Goal: Transaction & Acquisition: Book appointment/travel/reservation

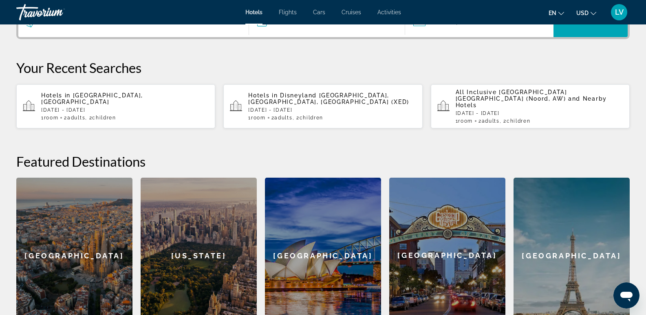
scroll to position [198, 0]
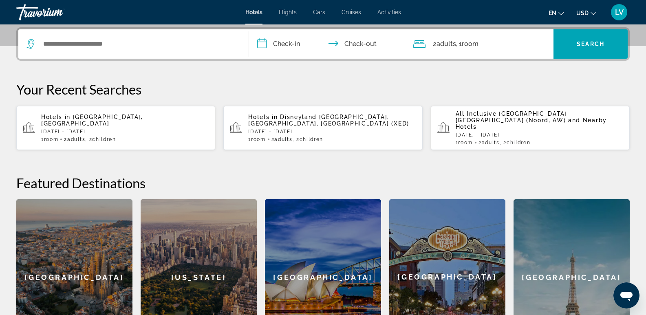
click at [145, 114] on p "Hotels in Crete, Greece" at bounding box center [124, 120] width 167 height 13
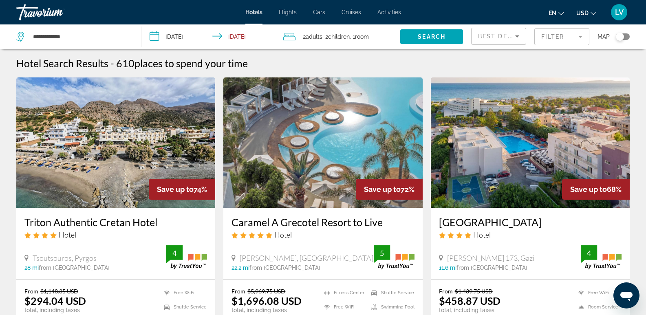
click at [488, 221] on h3 "[GEOGRAPHIC_DATA]" at bounding box center [530, 222] width 182 height 12
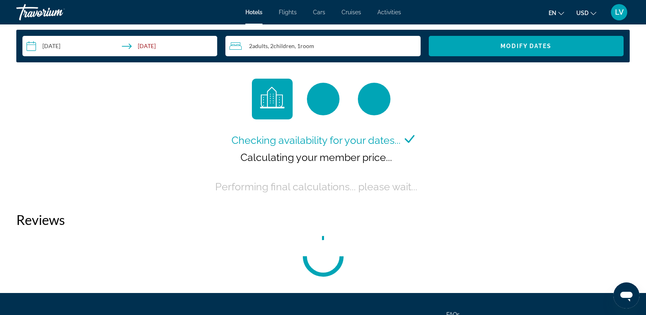
scroll to position [1092, 0]
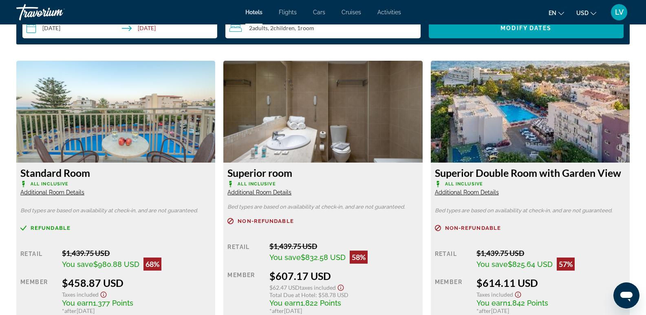
click at [586, 11] on span "USD" at bounding box center [582, 13] width 12 height 7
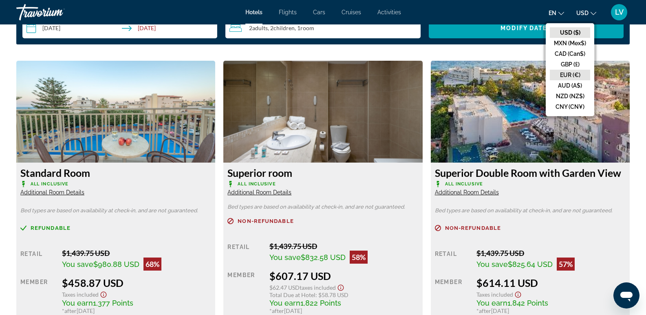
click at [571, 77] on button "EUR (€)" at bounding box center [569, 75] width 40 height 11
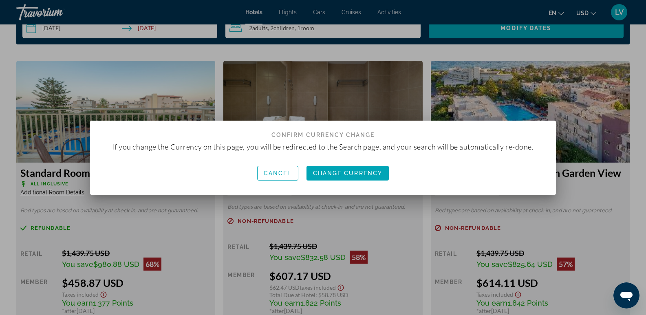
scroll to position [0, 0]
click at [346, 164] on span "button" at bounding box center [347, 173] width 83 height 20
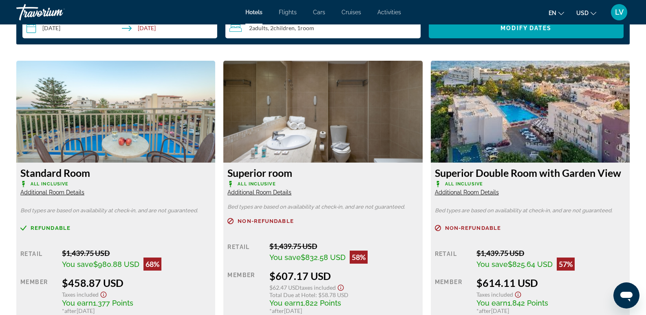
scroll to position [1092, 0]
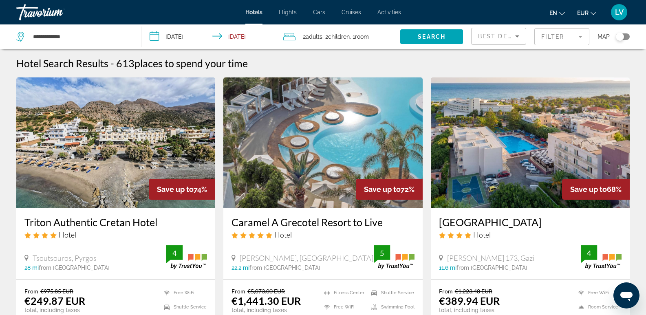
click at [455, 223] on h3 "[GEOGRAPHIC_DATA]" at bounding box center [530, 222] width 182 height 12
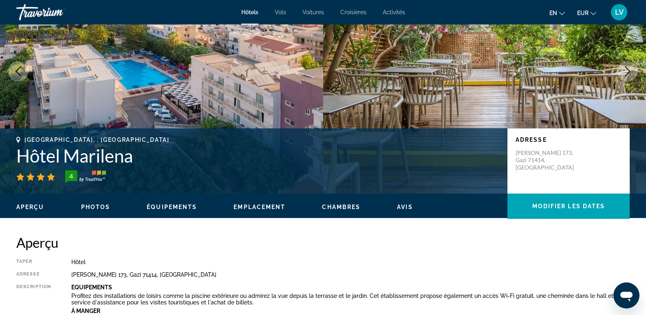
scroll to position [103, 0]
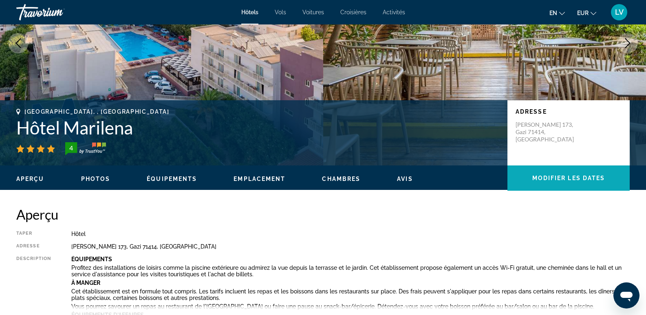
click at [546, 180] on font "Modifier les dates" at bounding box center [568, 178] width 73 height 7
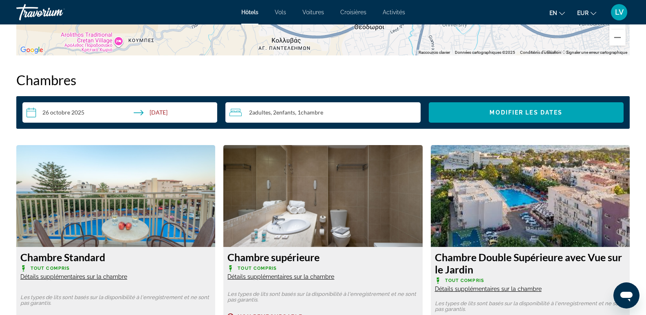
scroll to position [1031, 0]
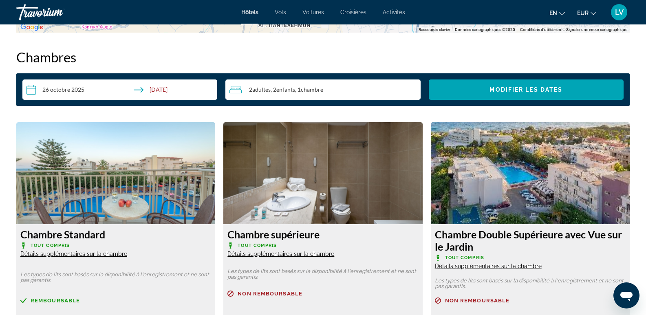
click at [160, 89] on input "**********" at bounding box center [121, 90] width 198 height 23
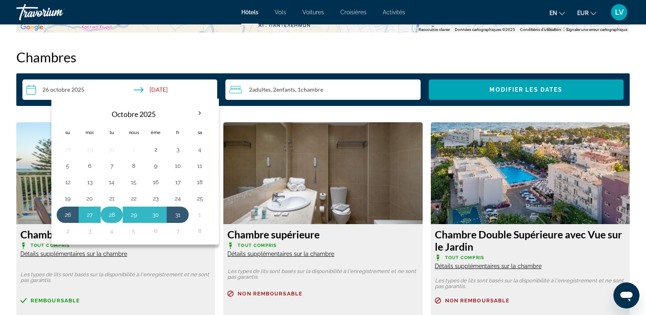
click at [109, 217] on button "28" at bounding box center [111, 214] width 13 height 11
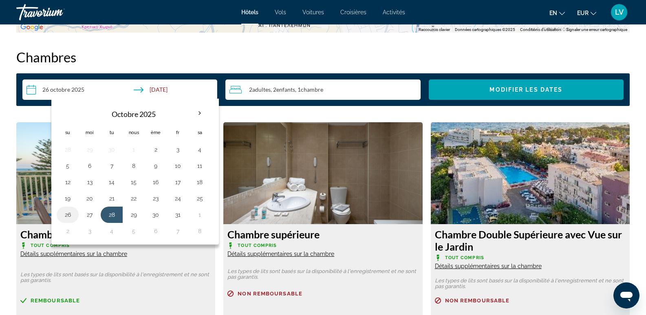
click at [66, 216] on button "26" at bounding box center [67, 214] width 13 height 11
type input "**********"
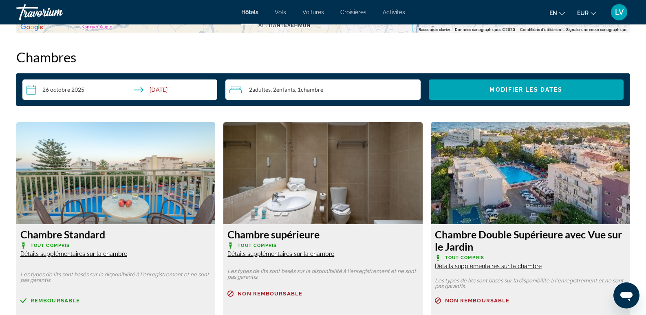
click at [172, 86] on input "**********" at bounding box center [121, 90] width 198 height 23
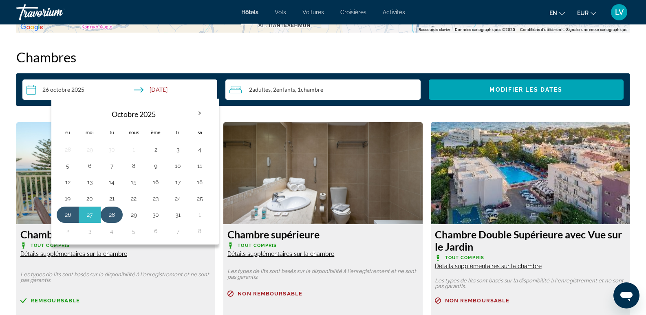
click at [113, 214] on button "28" at bounding box center [111, 214] width 13 height 11
click at [65, 214] on button "26" at bounding box center [67, 214] width 13 height 11
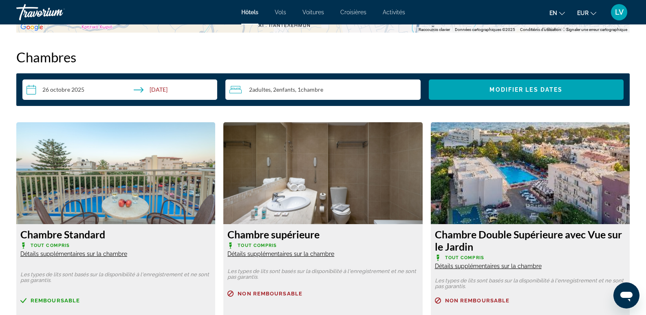
click at [319, 53] on h2 "Chambres" at bounding box center [322, 57] width 613 height 16
click at [59, 85] on input "**********" at bounding box center [121, 90] width 198 height 23
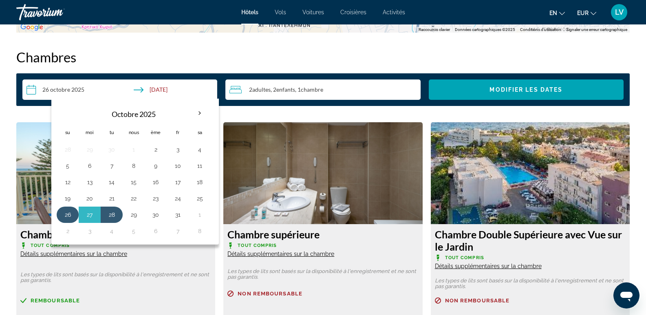
click at [64, 217] on button "26" at bounding box center [67, 214] width 13 height 11
click at [163, 85] on input "**********" at bounding box center [121, 90] width 198 height 23
click at [113, 212] on button "28" at bounding box center [111, 214] width 13 height 11
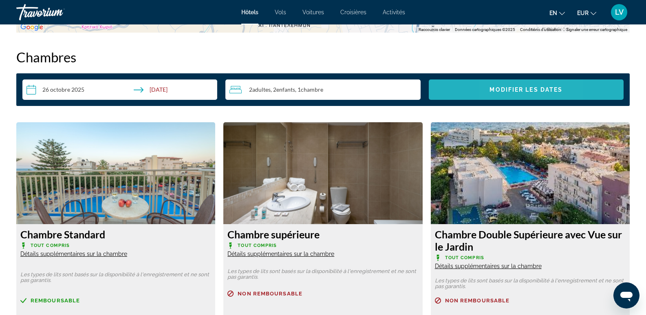
click at [499, 89] on font "Modifier les dates" at bounding box center [525, 89] width 73 height 7
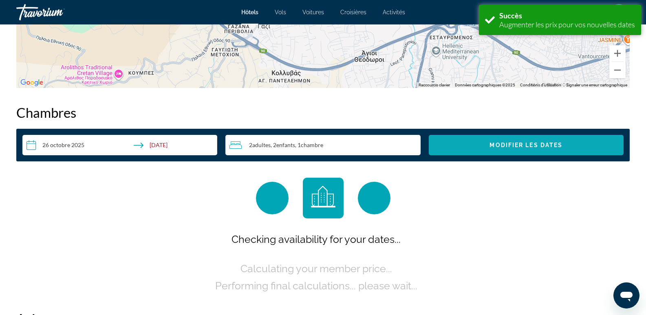
scroll to position [1031, 0]
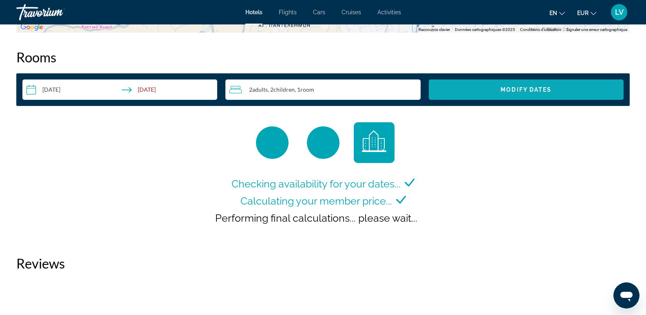
click at [164, 88] on input "**********" at bounding box center [121, 90] width 198 height 23
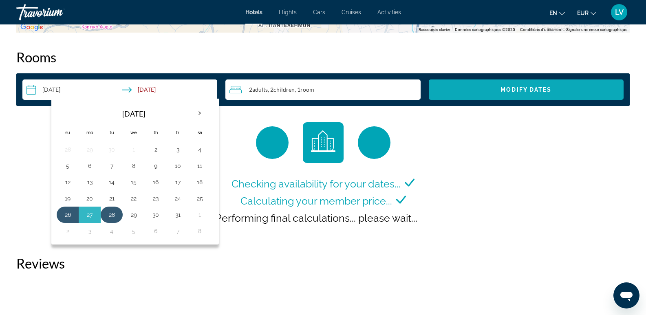
click at [115, 215] on button "28" at bounding box center [111, 214] width 13 height 11
click at [68, 219] on button "26" at bounding box center [67, 214] width 13 height 11
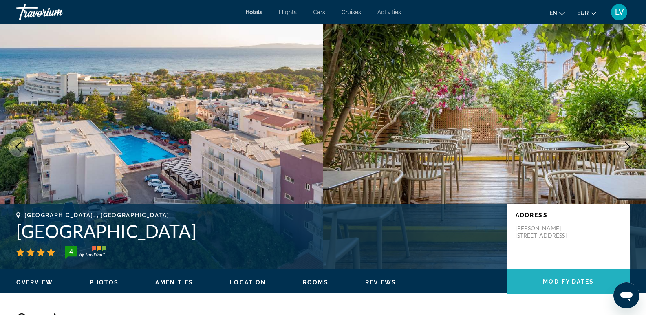
click at [552, 290] on span "Main content" at bounding box center [568, 282] width 122 height 20
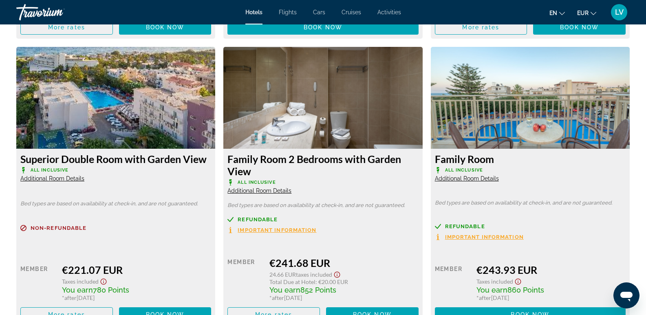
scroll to position [1427, 0]
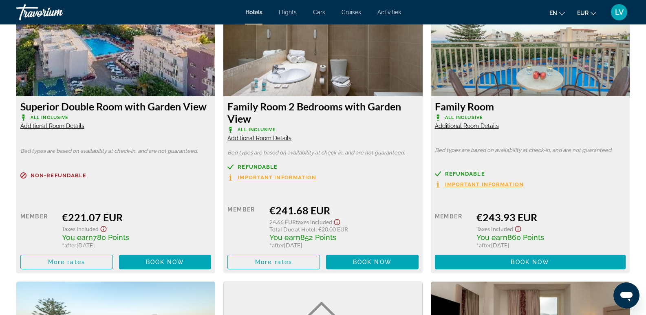
click at [459, 128] on span "Additional Room Details" at bounding box center [467, 126] width 64 height 7
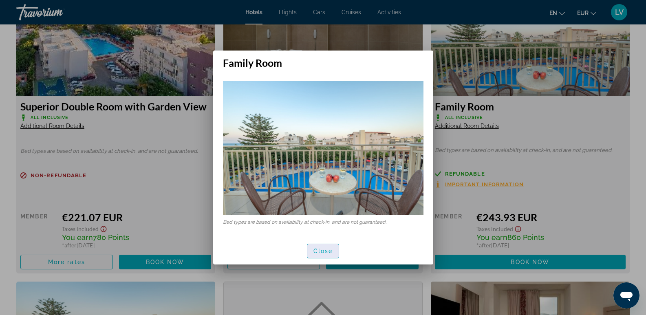
click at [315, 248] on span "Close" at bounding box center [323, 251] width 20 height 7
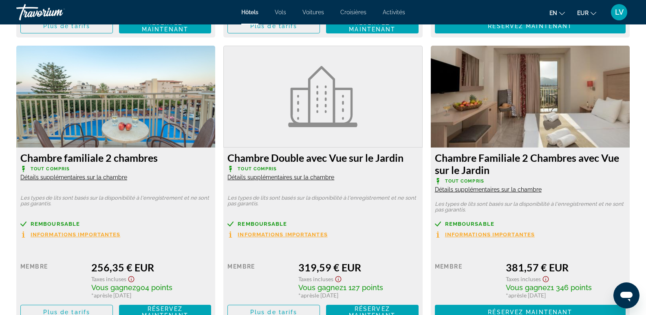
scroll to position [1659, 0]
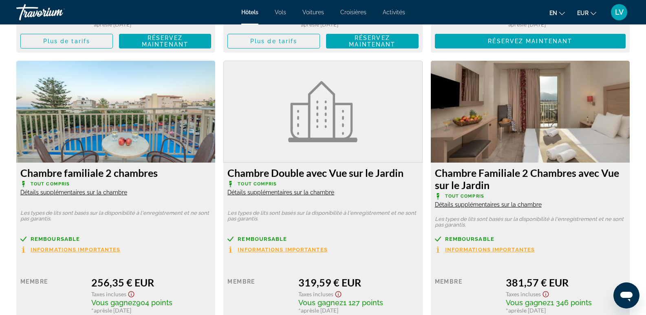
click at [113, 193] on font "Détails supplémentaires sur la chambre" at bounding box center [73, 192] width 107 height 7
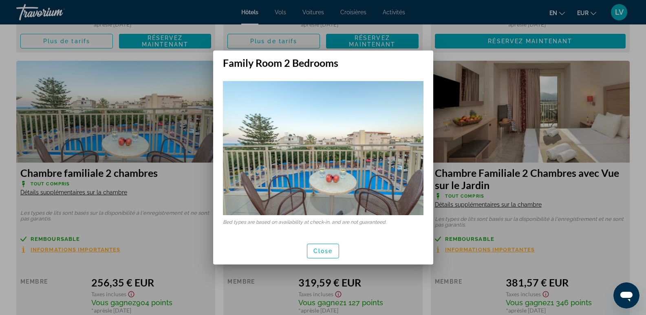
scroll to position [0, 0]
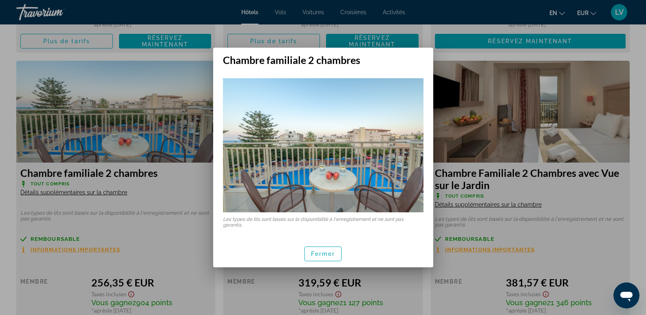
click at [312, 266] on div "Fermer" at bounding box center [323, 253] width 220 height 27
click at [325, 259] on span "button" at bounding box center [323, 254] width 37 height 20
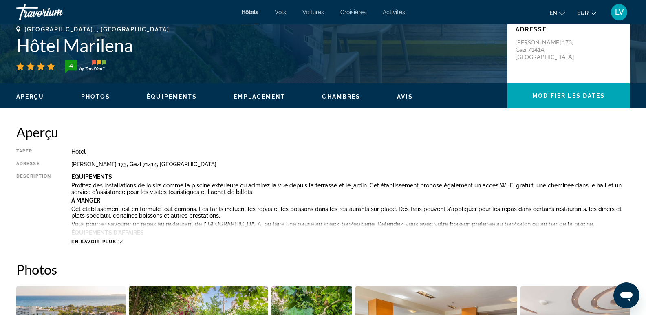
scroll to position [170, 0]
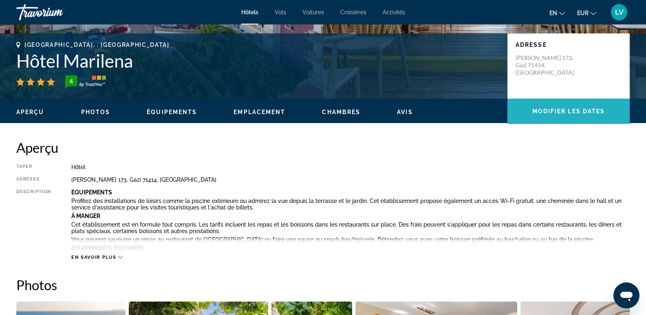
click at [551, 103] on span "Contenu principal" at bounding box center [568, 111] width 122 height 20
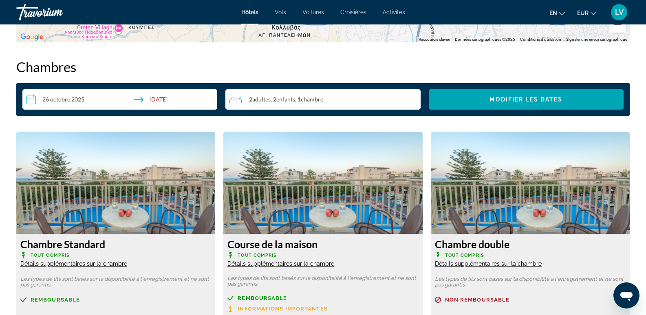
scroll to position [1031, 0]
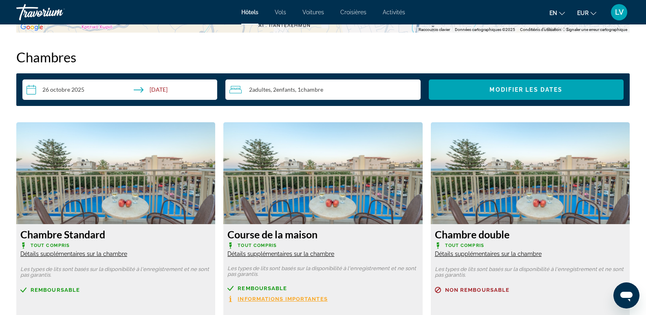
click at [155, 87] on input "**********" at bounding box center [121, 90] width 198 height 23
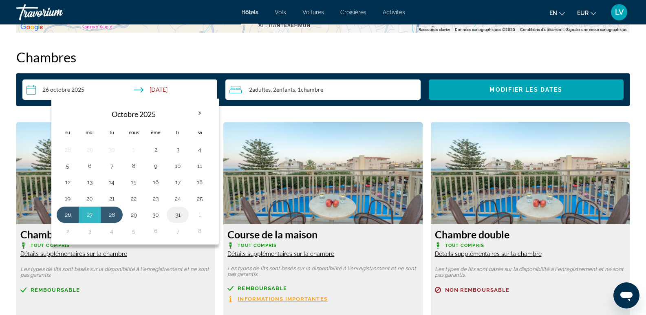
click at [178, 217] on button "31" at bounding box center [177, 214] width 13 height 11
click at [68, 214] on button "26" at bounding box center [67, 214] width 13 height 11
type input "**********"
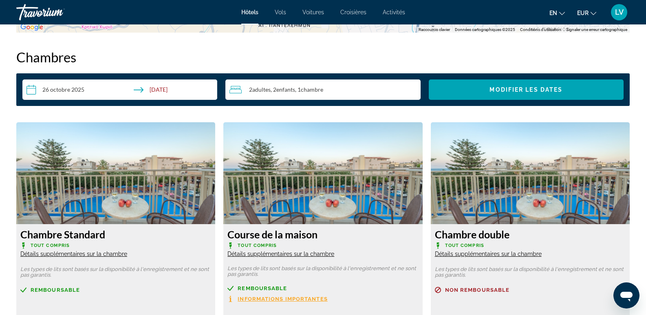
click at [540, 100] on div "**********" at bounding box center [322, 89] width 613 height 33
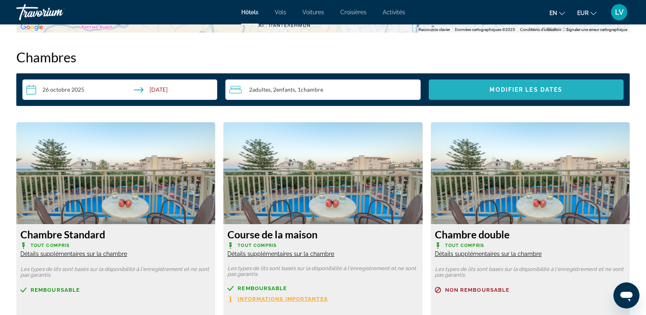
click at [528, 80] on span "Widget de recherche" at bounding box center [525, 90] width 195 height 20
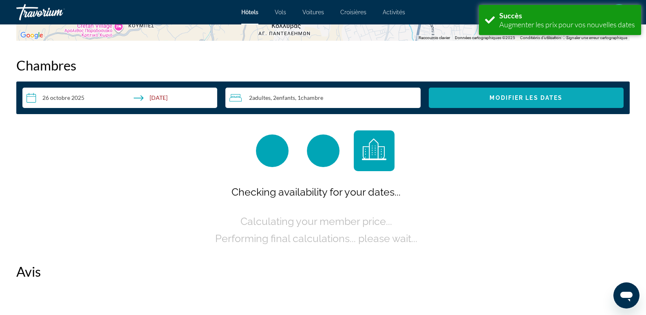
scroll to position [1031, 0]
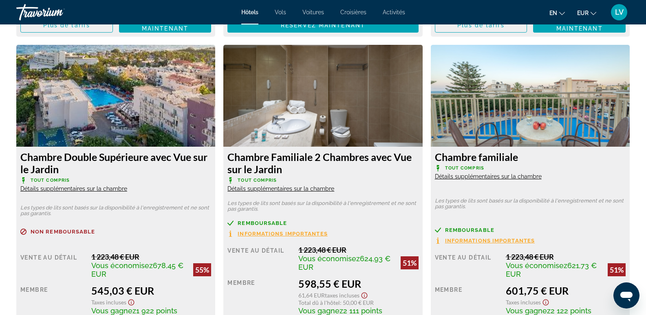
scroll to position [1414, 0]
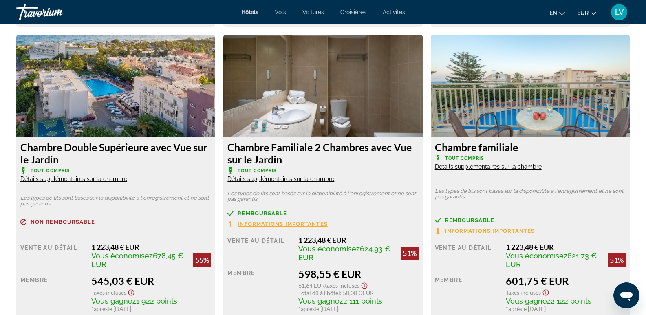
click at [508, 167] on font "Détails supplémentaires sur la chambre" at bounding box center [488, 166] width 107 height 7
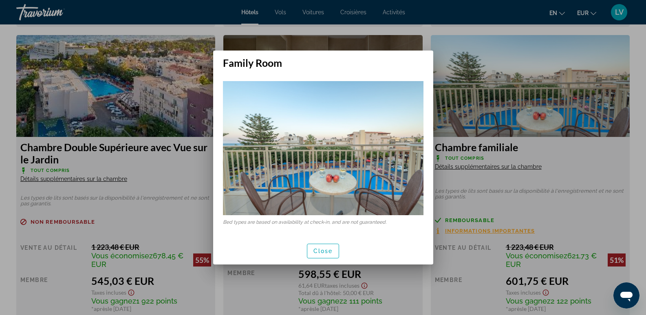
scroll to position [0, 0]
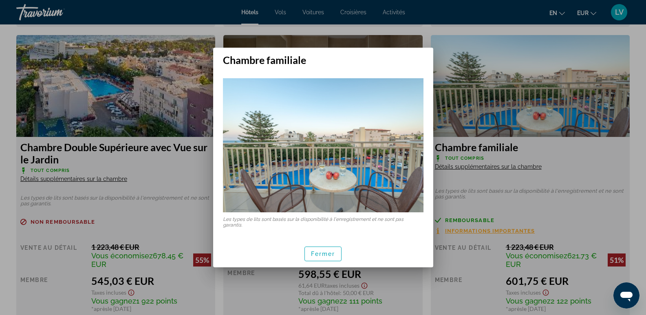
click at [343, 254] on div "Fermer" at bounding box center [323, 253] width 220 height 27
click at [318, 253] on font "Fermer" at bounding box center [323, 253] width 24 height 7
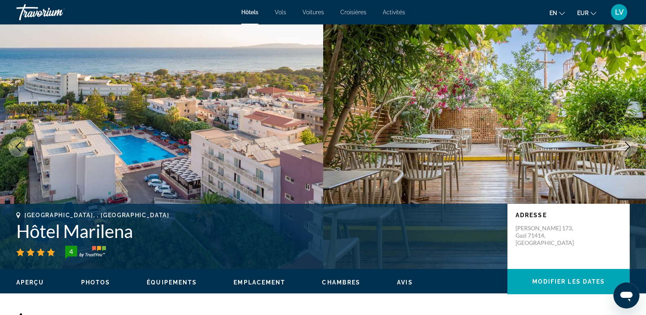
scroll to position [1414, 0]
